Goal: Entertainment & Leisure: Browse casually

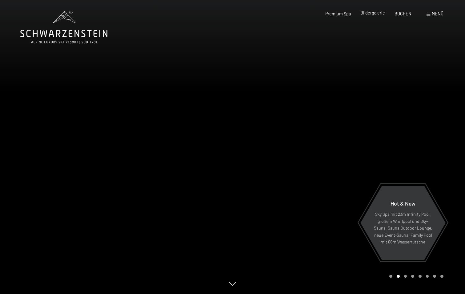
click at [368, 12] on span "Bildergalerie" at bounding box center [372, 12] width 25 height 5
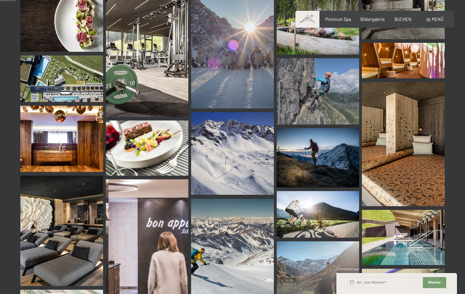
click at [156, 150] on img at bounding box center [147, 147] width 83 height 55
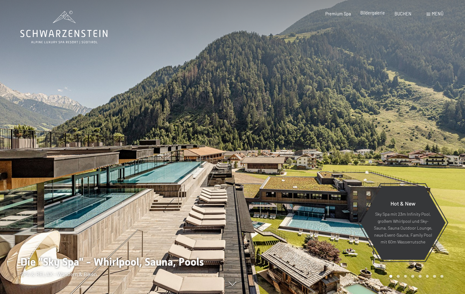
click at [374, 14] on span "Bildergalerie" at bounding box center [372, 12] width 25 height 5
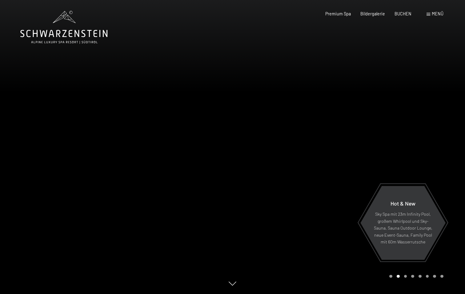
click at [380, 16] on div "Premium Spa Bildergalerie BUCHEN" at bounding box center [363, 14] width 115 height 6
click at [380, 13] on span "Bildergalerie" at bounding box center [372, 12] width 25 height 5
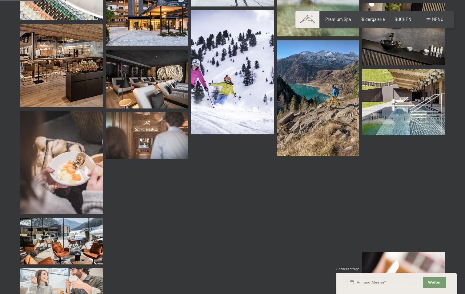
scroll to position [616, 0]
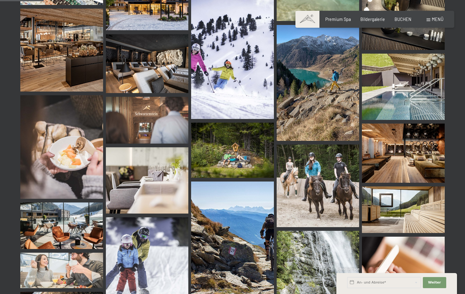
click at [398, 157] on img at bounding box center [403, 152] width 83 height 59
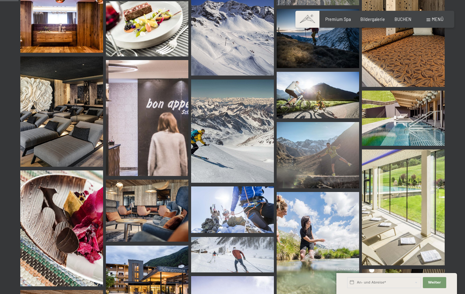
scroll to position [462, 0]
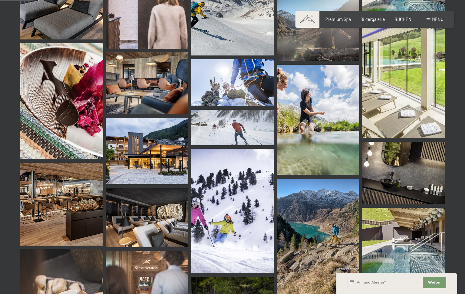
click at [74, 223] on img at bounding box center [61, 204] width 83 height 83
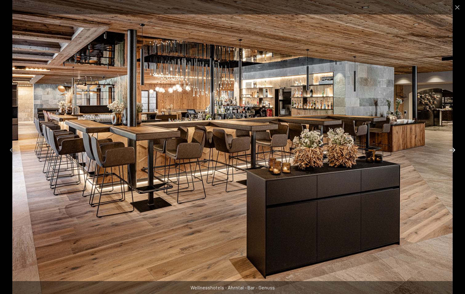
click at [452, 150] on button "Next slide" at bounding box center [452, 150] width 13 height 12
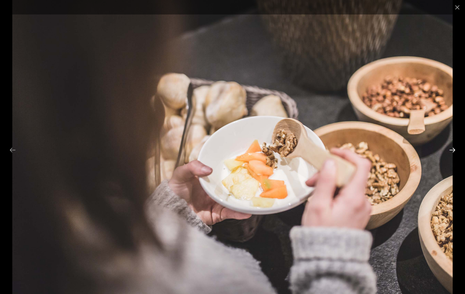
click at [452, 150] on button "Next slide" at bounding box center [452, 150] width 13 height 12
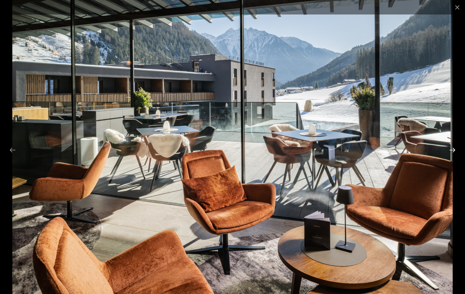
click at [452, 150] on button "Next slide" at bounding box center [452, 150] width 13 height 12
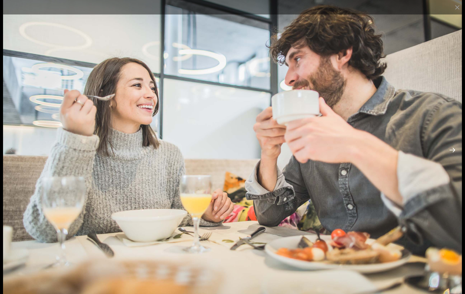
click at [452, 150] on button "Next slide" at bounding box center [452, 150] width 13 height 12
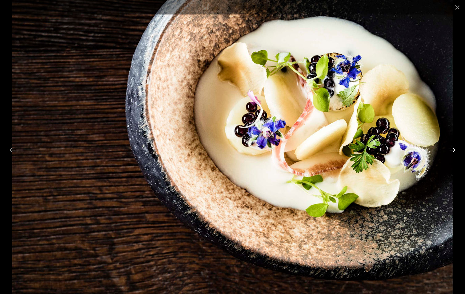
click at [452, 150] on button "Next slide" at bounding box center [452, 150] width 13 height 12
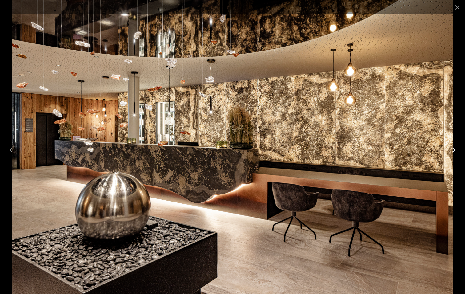
click at [452, 150] on button "Next slide" at bounding box center [452, 150] width 13 height 12
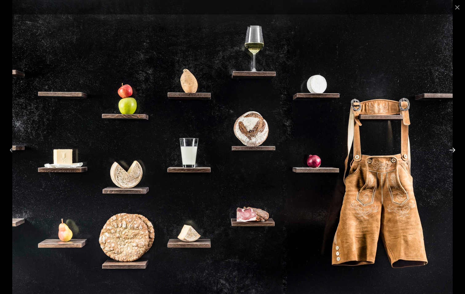
click at [451, 150] on button "Next slide" at bounding box center [452, 150] width 13 height 12
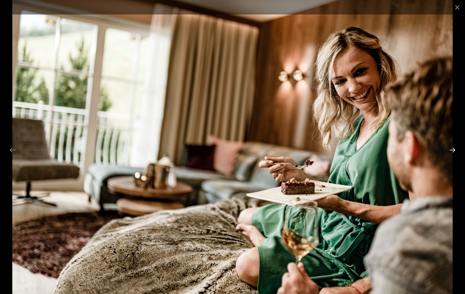
click at [451, 150] on button "Next slide" at bounding box center [452, 150] width 13 height 12
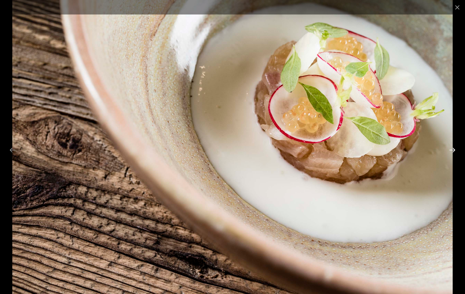
click at [451, 149] on button "Next slide" at bounding box center [452, 150] width 13 height 12
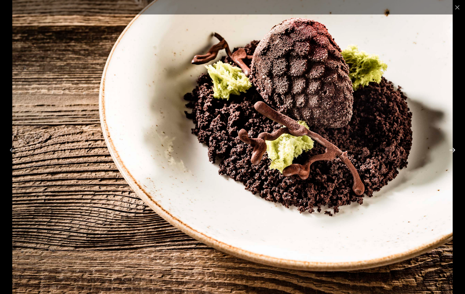
click at [451, 149] on button "Next slide" at bounding box center [452, 150] width 13 height 12
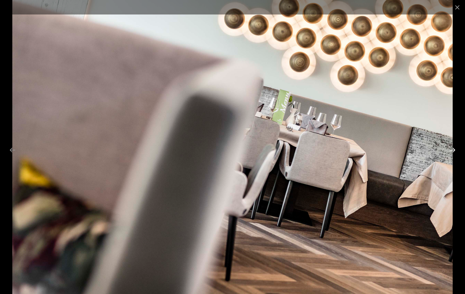
click at [451, 149] on button "Next slide" at bounding box center [452, 150] width 13 height 12
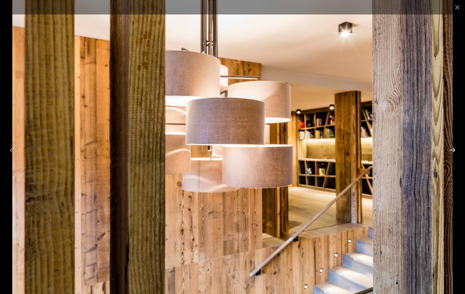
click at [451, 149] on button "Next slide" at bounding box center [452, 150] width 13 height 12
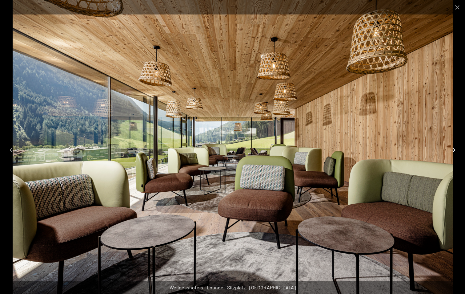
click at [451, 149] on button "Next slide" at bounding box center [452, 150] width 13 height 12
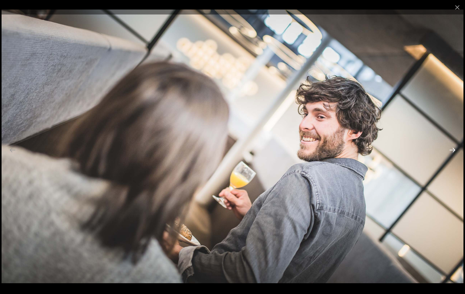
click at [451, 149] on button "Next slide" at bounding box center [452, 150] width 13 height 12
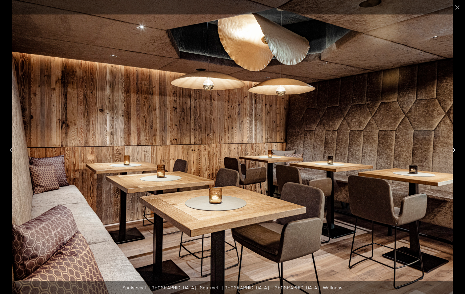
click at [451, 149] on button "Next slide" at bounding box center [452, 150] width 13 height 12
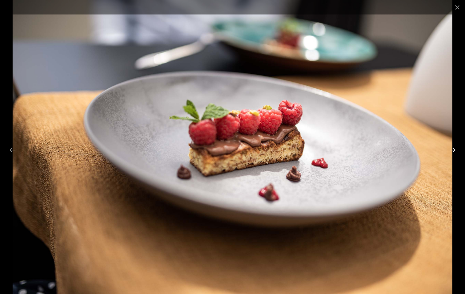
click at [452, 150] on button "Next slide" at bounding box center [452, 150] width 13 height 12
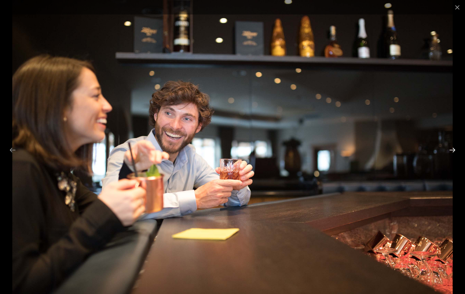
click at [452, 150] on button "Next slide" at bounding box center [452, 150] width 13 height 12
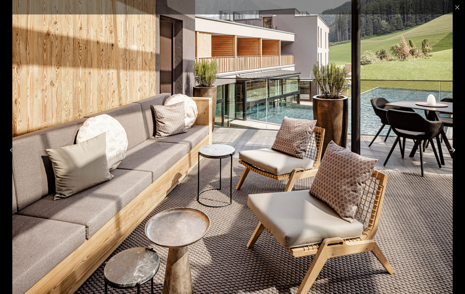
click at [452, 150] on button "Next slide" at bounding box center [452, 150] width 13 height 12
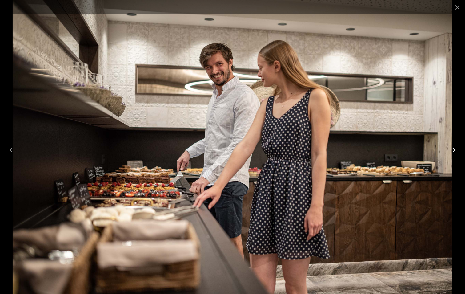
click at [452, 150] on button "Next slide" at bounding box center [452, 150] width 13 height 12
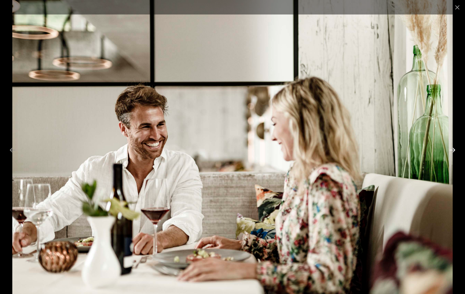
click at [452, 150] on button "Next slide" at bounding box center [452, 150] width 13 height 12
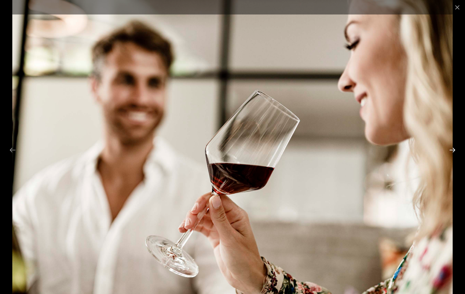
click at [452, 150] on button "Next slide" at bounding box center [452, 150] width 13 height 12
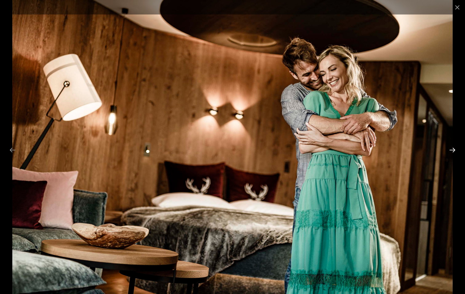
click at [452, 150] on button "Next slide" at bounding box center [452, 150] width 13 height 12
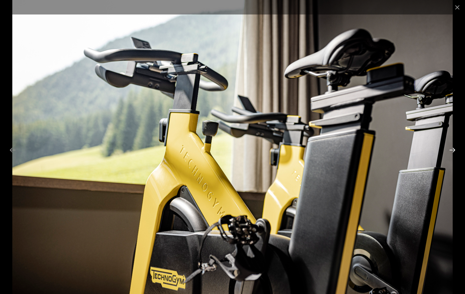
click at [452, 152] on button "Next slide" at bounding box center [452, 150] width 13 height 12
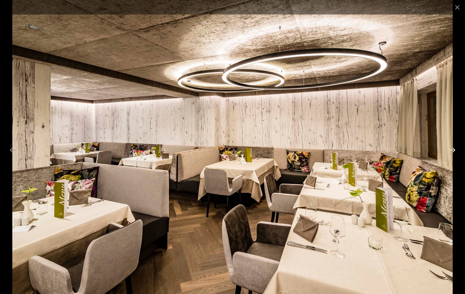
click at [453, 150] on button "Next slide" at bounding box center [452, 150] width 13 height 12
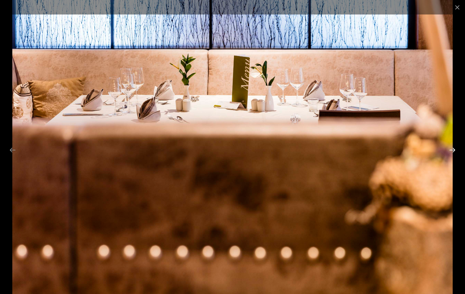
click at [454, 150] on button "Next slide" at bounding box center [452, 150] width 13 height 12
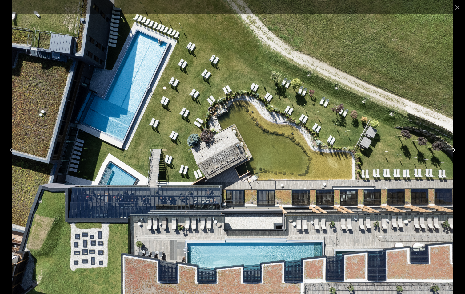
click at [452, 148] on button "Next slide" at bounding box center [452, 150] width 13 height 12
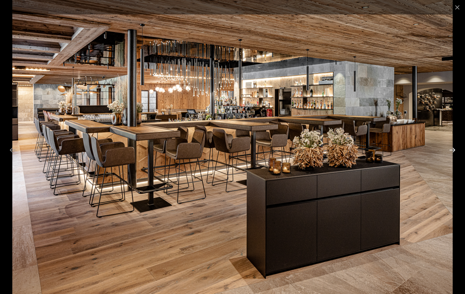
click at [452, 148] on button "Next slide" at bounding box center [452, 150] width 13 height 12
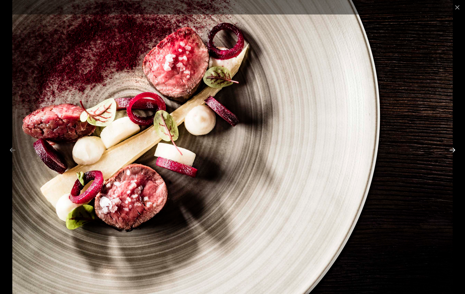
click at [452, 148] on button "Next slide" at bounding box center [452, 150] width 13 height 12
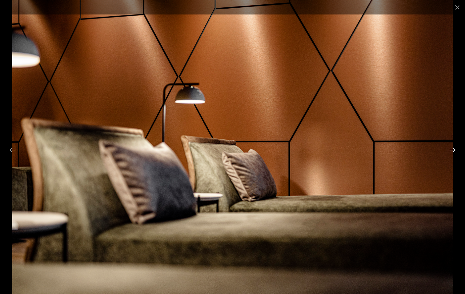
click at [452, 148] on button "Next slide" at bounding box center [452, 150] width 13 height 12
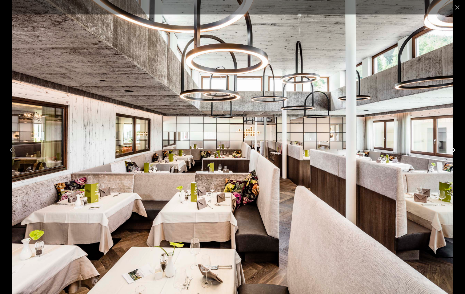
click at [452, 148] on button "Next slide" at bounding box center [452, 150] width 13 height 12
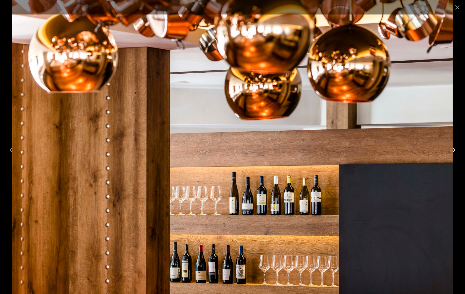
click at [452, 148] on button "Next slide" at bounding box center [452, 150] width 13 height 12
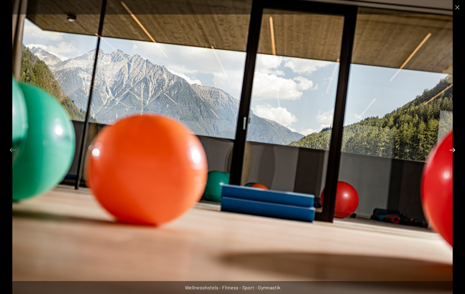
click at [452, 147] on button "Next slide" at bounding box center [452, 150] width 13 height 12
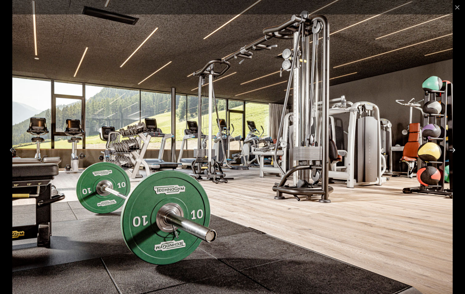
click at [452, 151] on button "Next slide" at bounding box center [452, 150] width 13 height 12
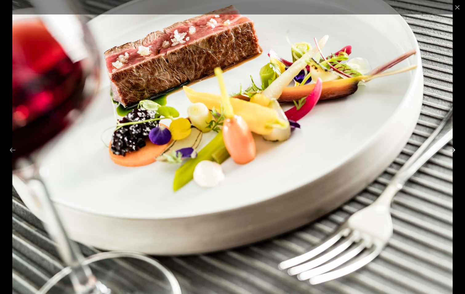
click at [452, 151] on button "Next slide" at bounding box center [452, 150] width 13 height 12
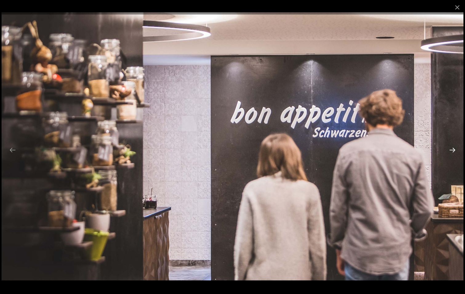
click at [452, 151] on button "Next slide" at bounding box center [452, 150] width 13 height 12
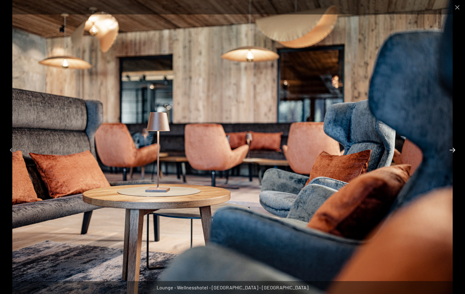
click at [456, 152] on button "Next slide" at bounding box center [452, 150] width 13 height 12
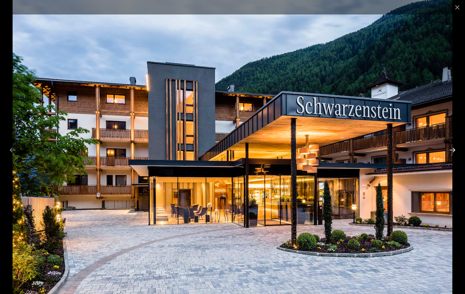
click at [452, 150] on button "Next slide" at bounding box center [452, 150] width 13 height 12
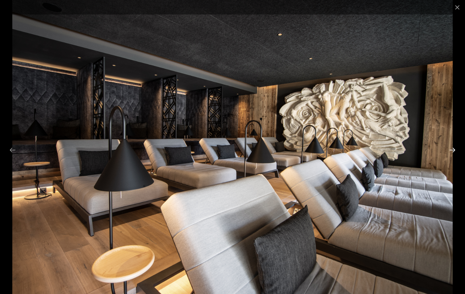
click at [452, 150] on button "Next slide" at bounding box center [452, 150] width 13 height 12
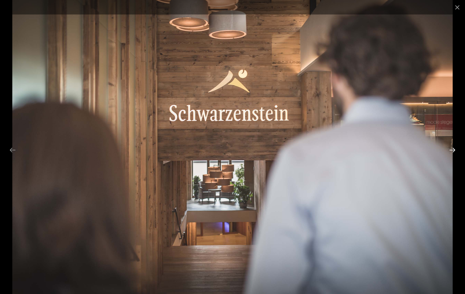
click at [452, 150] on button "Next slide" at bounding box center [452, 150] width 13 height 12
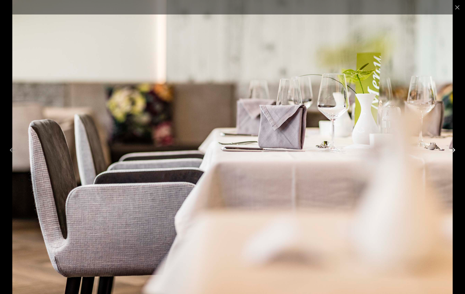
click at [452, 150] on button "Next slide" at bounding box center [452, 150] width 13 height 12
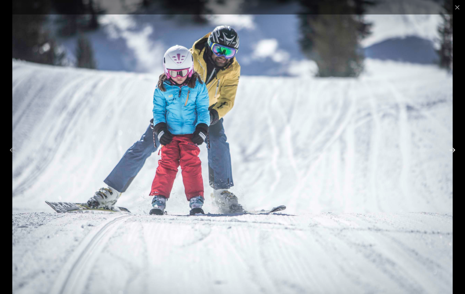
click at [452, 150] on button "Next slide" at bounding box center [452, 150] width 13 height 12
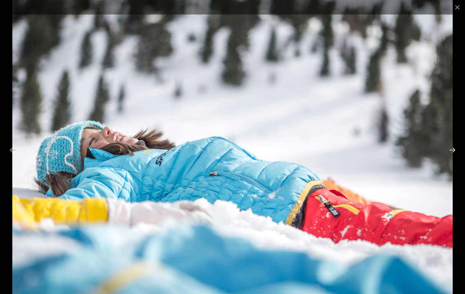
click at [452, 150] on button "Next slide" at bounding box center [452, 150] width 13 height 12
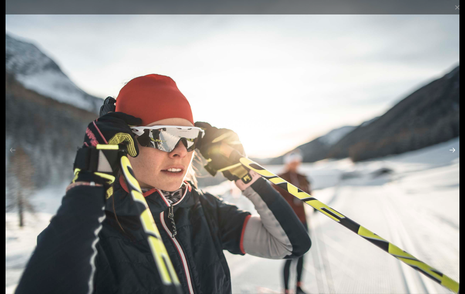
click at [452, 150] on button "Next slide" at bounding box center [452, 150] width 13 height 12
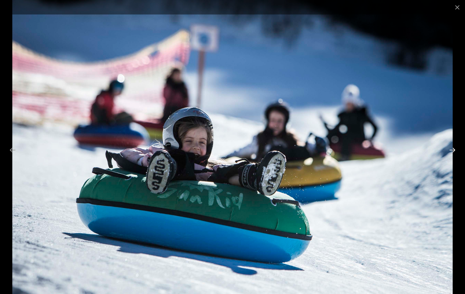
click at [452, 150] on button "Next slide" at bounding box center [452, 150] width 13 height 12
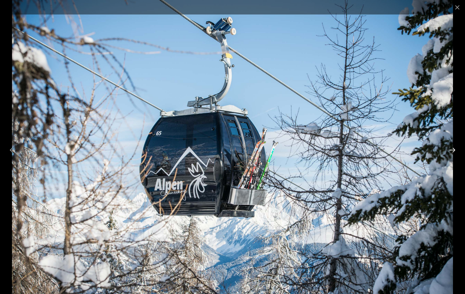
click at [452, 150] on button "Next slide" at bounding box center [452, 150] width 13 height 12
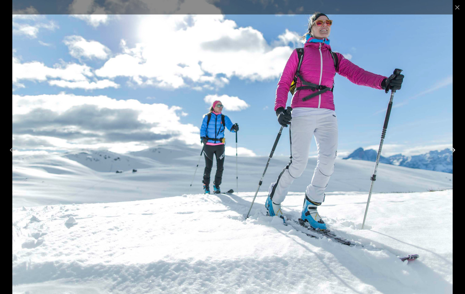
click at [452, 150] on button "Next slide" at bounding box center [452, 150] width 13 height 12
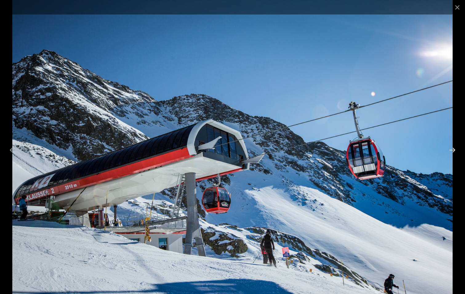
click at [452, 150] on button "Next slide" at bounding box center [452, 150] width 13 height 12
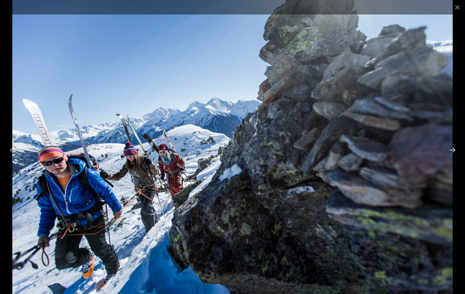
click at [452, 150] on button "Next slide" at bounding box center [452, 150] width 13 height 12
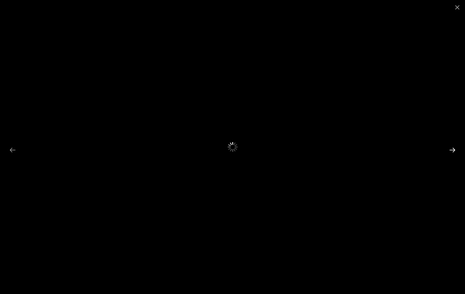
click at [452, 150] on button "Next slide" at bounding box center [452, 150] width 13 height 12
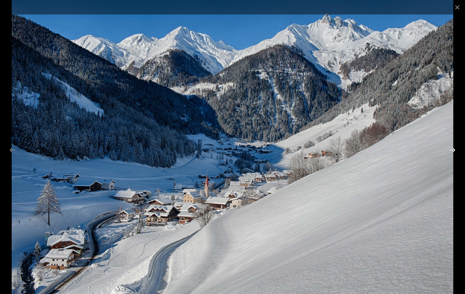
click at [452, 152] on button "Next slide" at bounding box center [452, 150] width 13 height 12
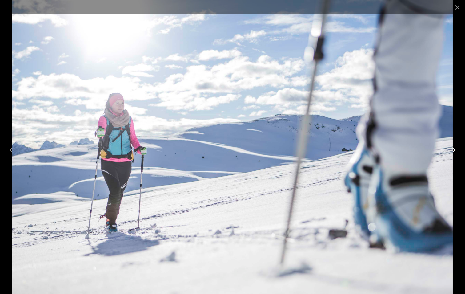
click at [452, 152] on button "Next slide" at bounding box center [452, 150] width 13 height 12
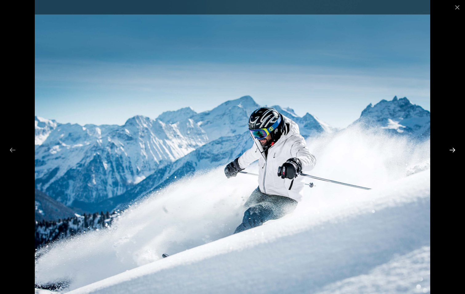
click at [452, 152] on button "Next slide" at bounding box center [452, 150] width 13 height 12
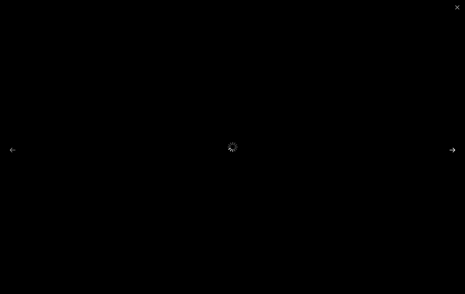
click at [452, 152] on button "Next slide" at bounding box center [452, 150] width 13 height 12
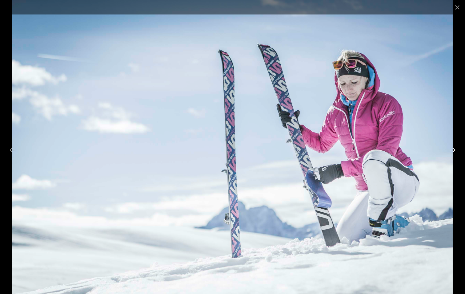
click at [452, 152] on button "Next slide" at bounding box center [452, 150] width 13 height 12
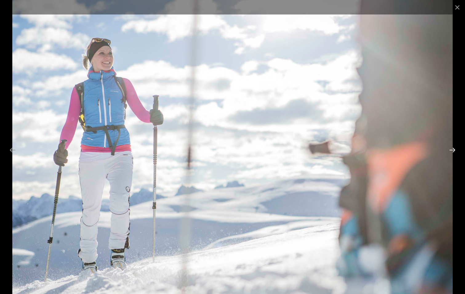
click at [452, 152] on button "Next slide" at bounding box center [452, 150] width 13 height 12
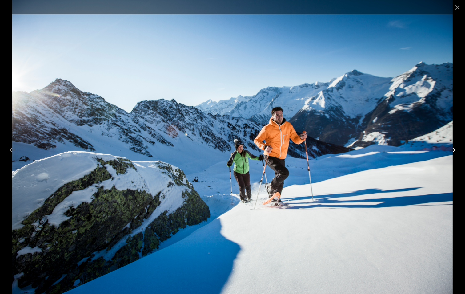
click at [450, 151] on button "Next slide" at bounding box center [452, 150] width 13 height 12
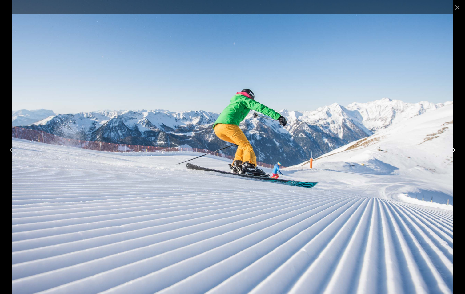
click at [450, 151] on button "Next slide" at bounding box center [452, 150] width 13 height 12
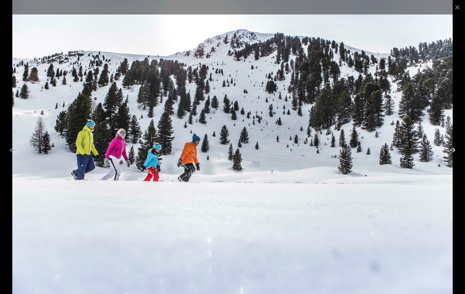
click at [450, 151] on button "Next slide" at bounding box center [452, 150] width 13 height 12
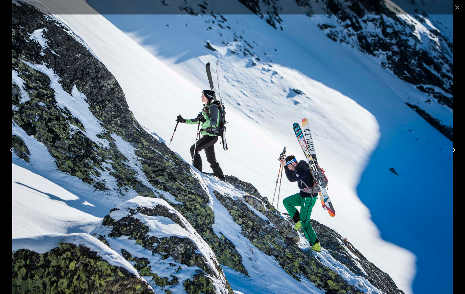
click at [450, 151] on button "Next slide" at bounding box center [452, 150] width 13 height 12
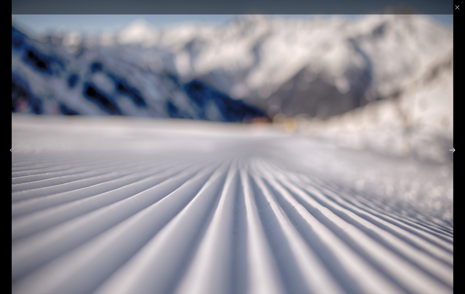
click at [453, 149] on button "Next slide" at bounding box center [452, 150] width 13 height 12
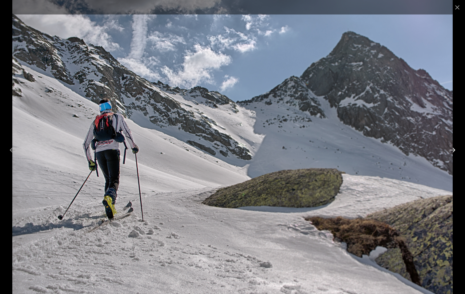
click at [453, 149] on button "Next slide" at bounding box center [452, 150] width 13 height 12
